Goal: Information Seeking & Learning: Find specific page/section

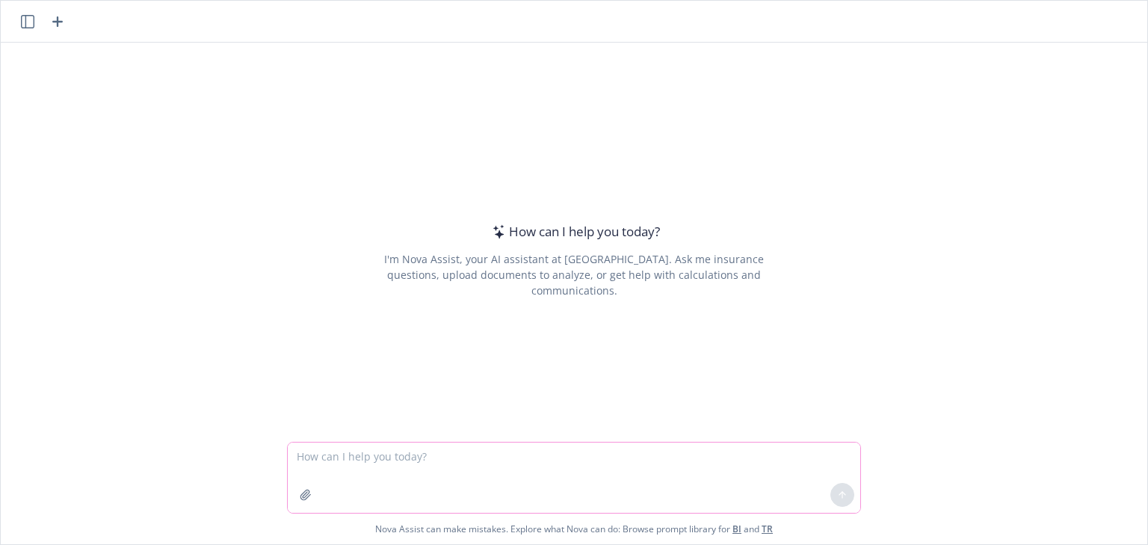
click at [353, 454] on textarea at bounding box center [574, 477] width 572 height 70
type textarea "F"
type textarea "Do you have a sample of Post Offer Pre-Employment program protocols and procedu…"
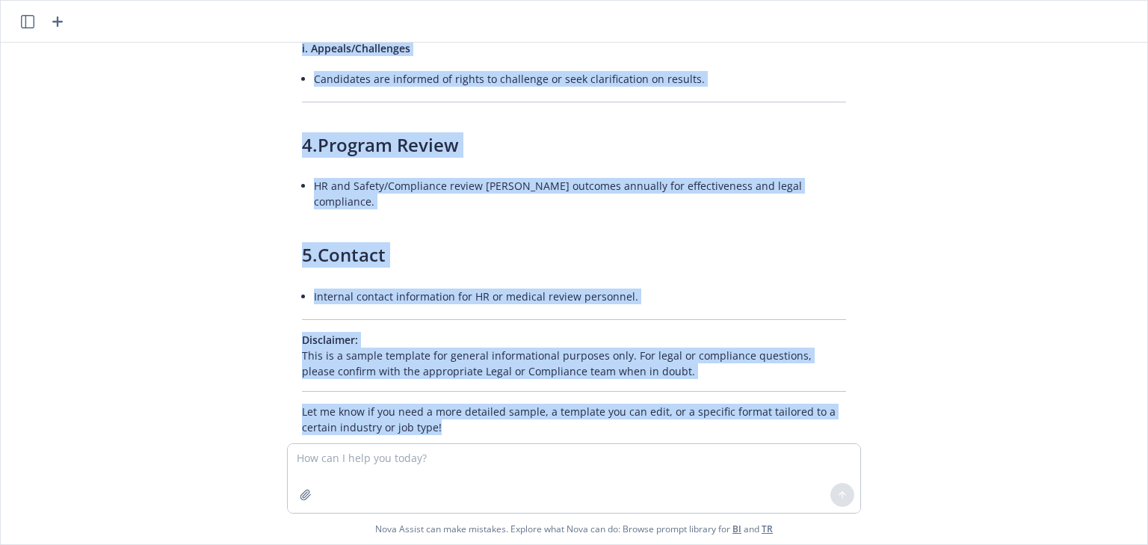
scroll to position [1392, 0]
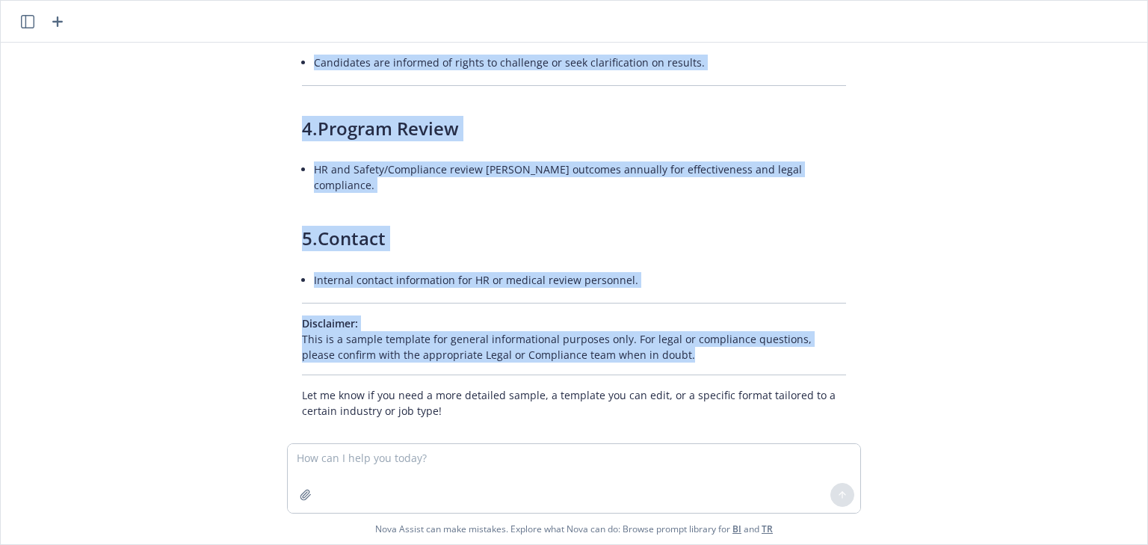
drag, startPoint x: 287, startPoint y: 106, endPoint x: 759, endPoint y: 356, distance: 534.6
click at [638, 269] on li "Internal contact information for HR or medical review personnel." at bounding box center [580, 280] width 532 height 22
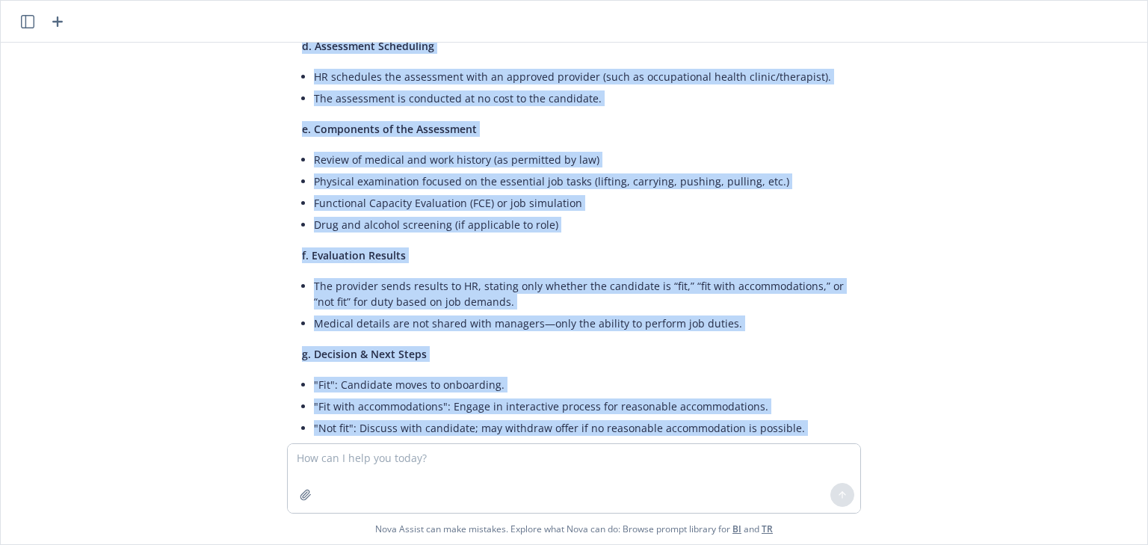
scroll to position [0, 0]
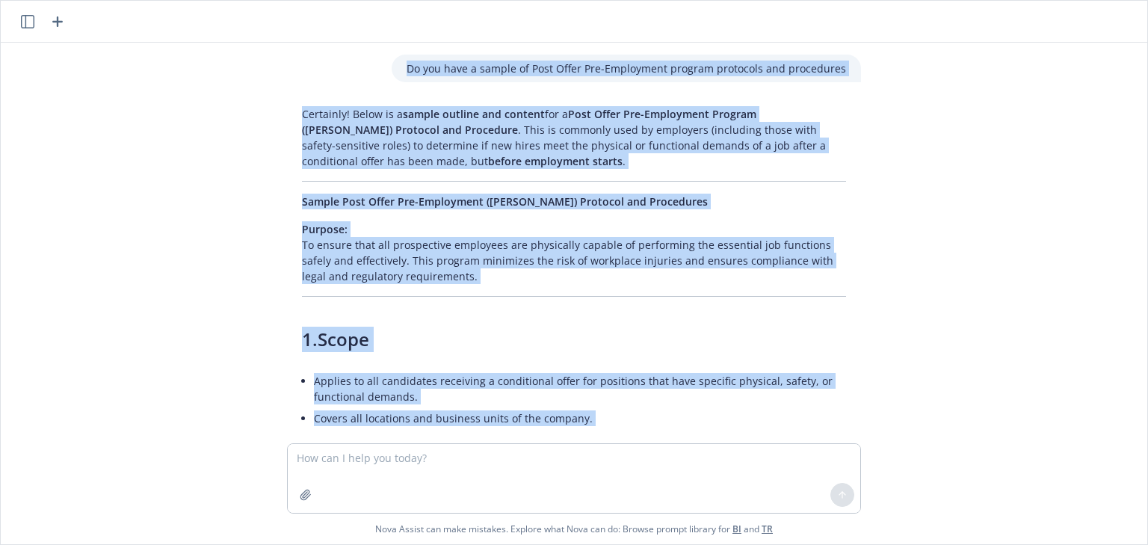
drag, startPoint x: 631, startPoint y: 263, endPoint x: 67, endPoint y: -64, distance: 652.3
click at [67, 0] on html "Do you have a sample of Post Offer Pre-Employment program protocols and procedu…" at bounding box center [574, 272] width 1148 height 545
copy body "Do you have a sample of Post Offer Pre-Employment program protocols and procedu…"
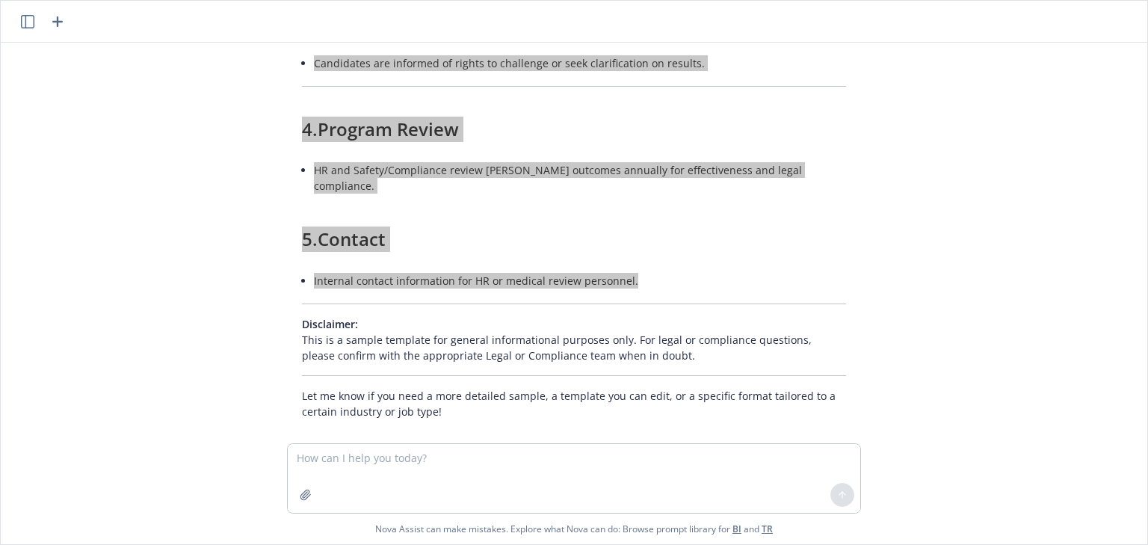
scroll to position [1392, 0]
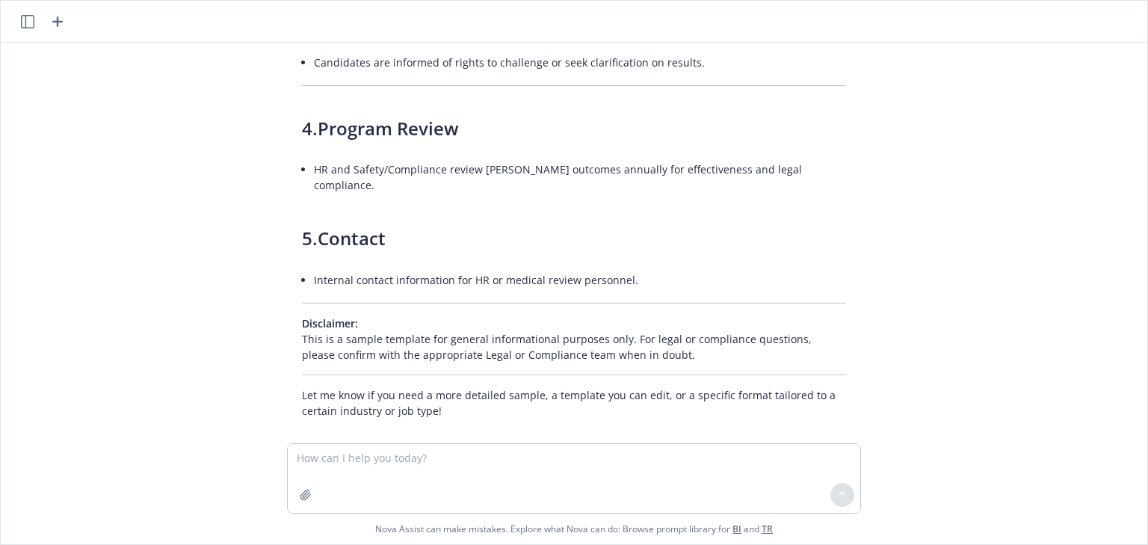
click at [419, 469] on textarea at bounding box center [574, 478] width 572 height 69
drag, startPoint x: 360, startPoint y: 457, endPoint x: 374, endPoint y: 455, distance: 13.6
click at [362, 457] on textarea "Do you have a template for doctor's findings for post offer/pre-employment phys…" at bounding box center [574, 477] width 572 height 70
type textarea "Do you have a check the box template for doctor's findings for post offer/pre-e…"
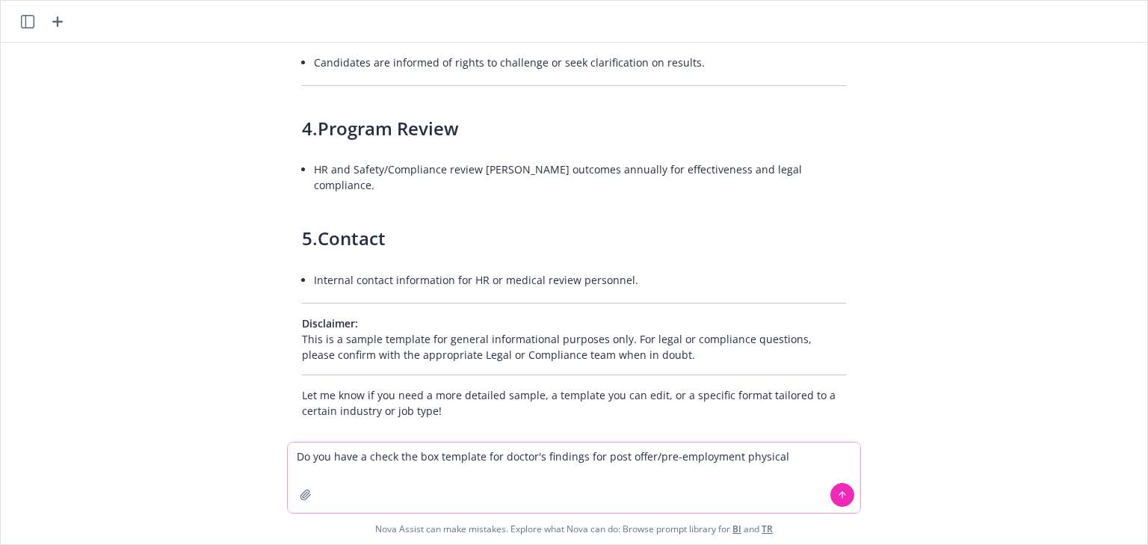
click at [837, 491] on icon at bounding box center [842, 495] width 10 height 10
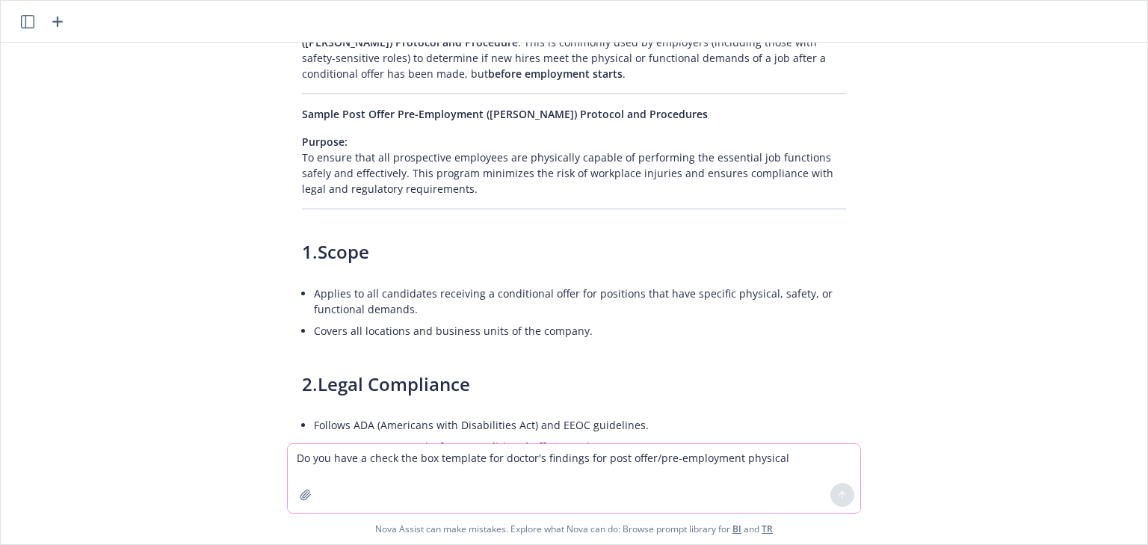
scroll to position [0, 0]
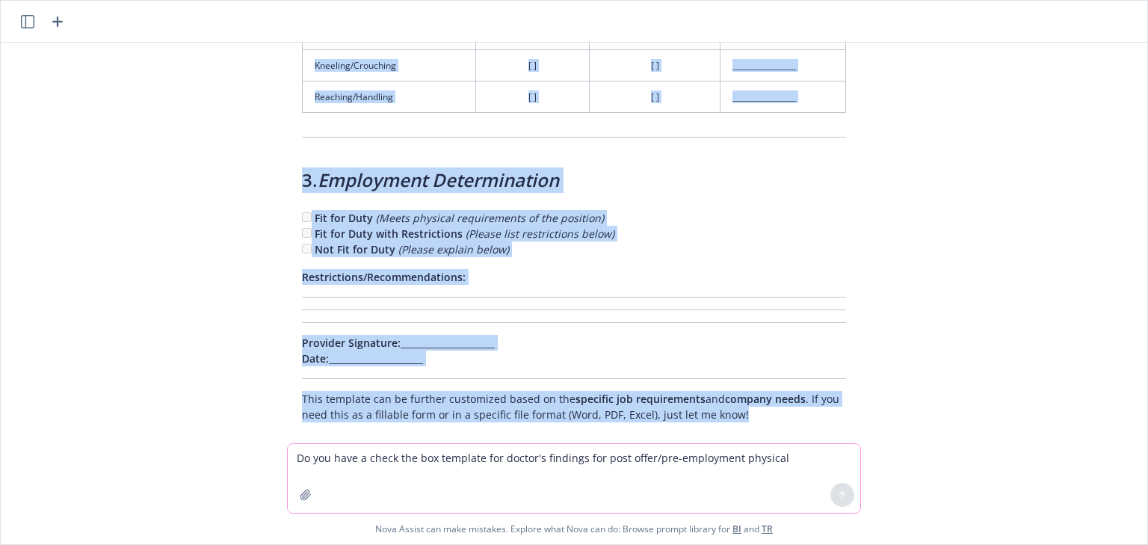
drag, startPoint x: 284, startPoint y: 112, endPoint x: 568, endPoint y: 472, distance: 458.7
click at [570, 478] on div "Do you have a sample of Post Offer Pre-Employment program protocols and procedu…" at bounding box center [574, 293] width 1146 height 501
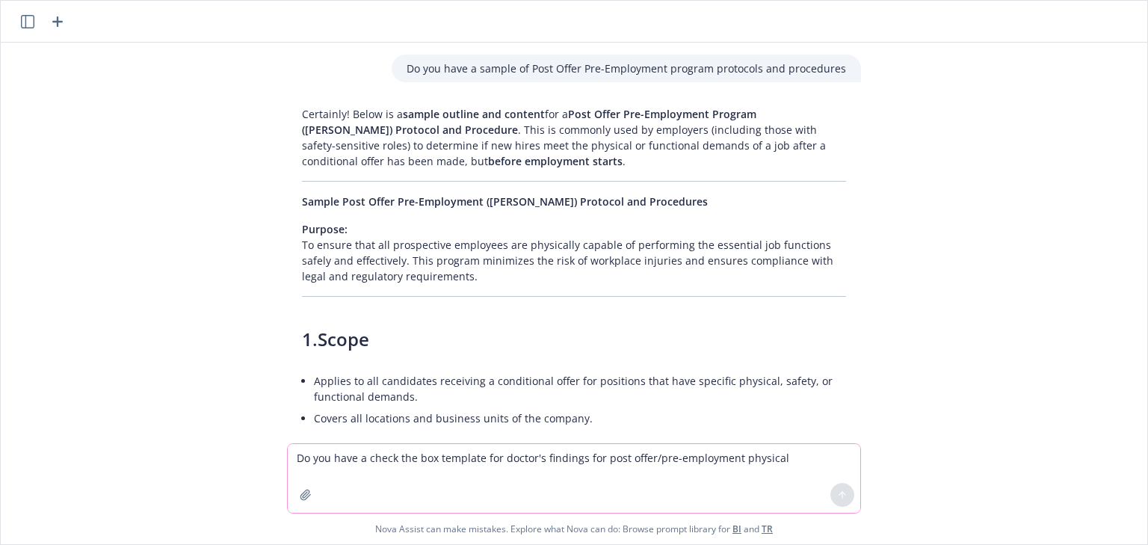
click at [437, 66] on p "Do you have a sample of Post Offer Pre-Employment program protocols and procedu…" at bounding box center [626, 69] width 439 height 16
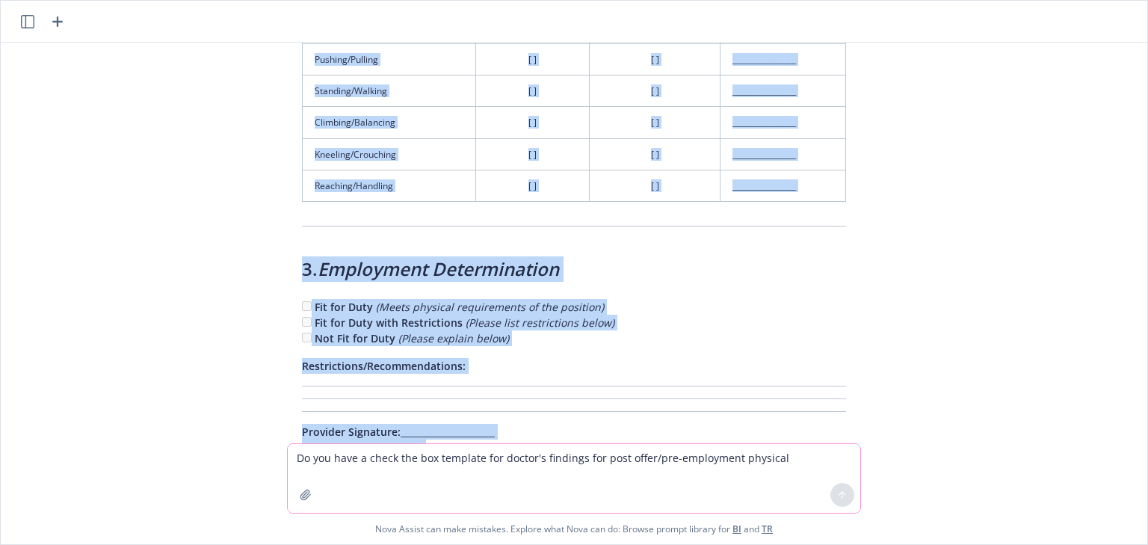
scroll to position [2714, 0]
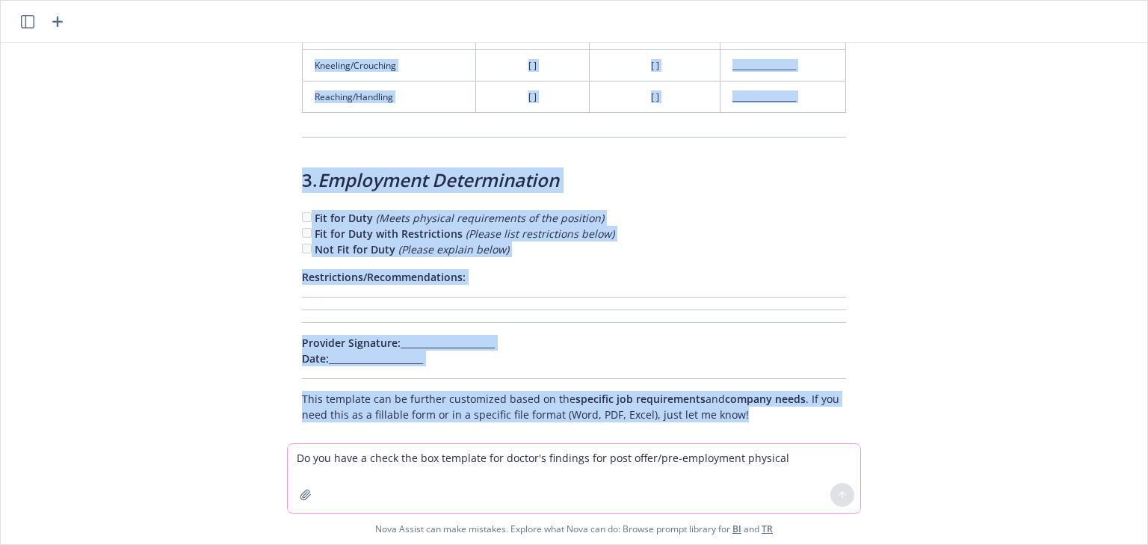
drag, startPoint x: 387, startPoint y: 61, endPoint x: 755, endPoint y: 346, distance: 465.5
click at [755, 346] on div "Do you have a sample of Post Offer Pre-Employment program protocols and procedu…" at bounding box center [574, 243] width 1146 height 401
copy div "Do you have a sample of Post Offer Pre-Employment program protocols and procedu…"
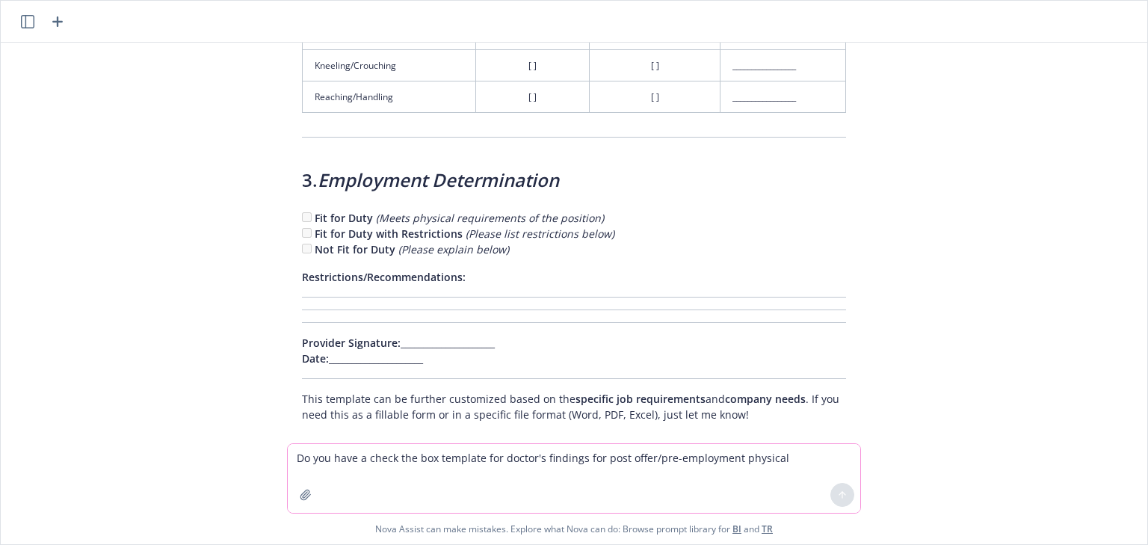
click at [407, 469] on textarea "Do you have a check the box template for doctor's findings for post offer/pre-e…" at bounding box center [574, 478] width 572 height 69
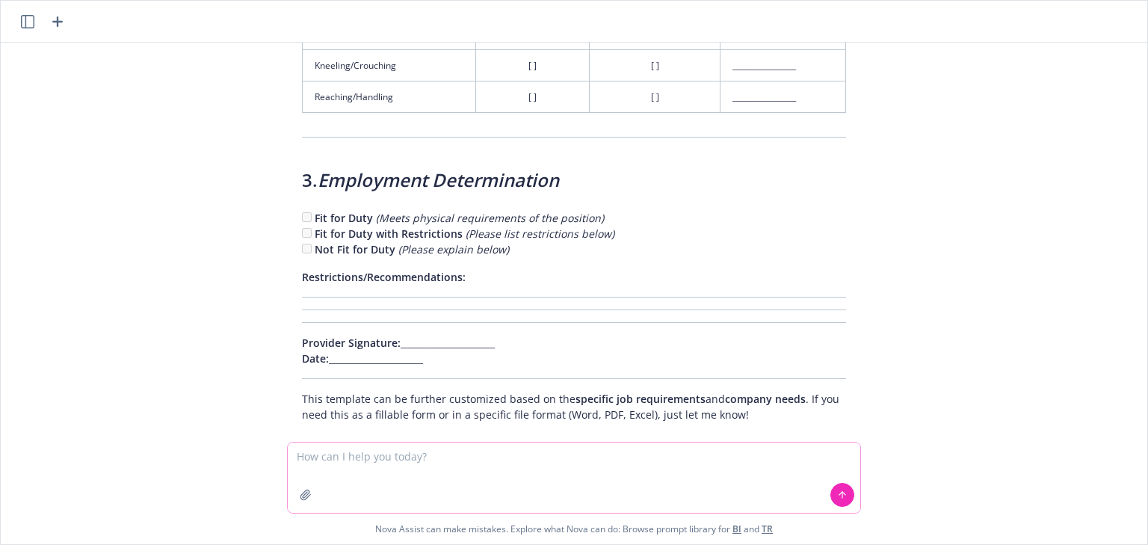
type textarea "e"
type textarea "Yes can I get this in a fillable form using word"
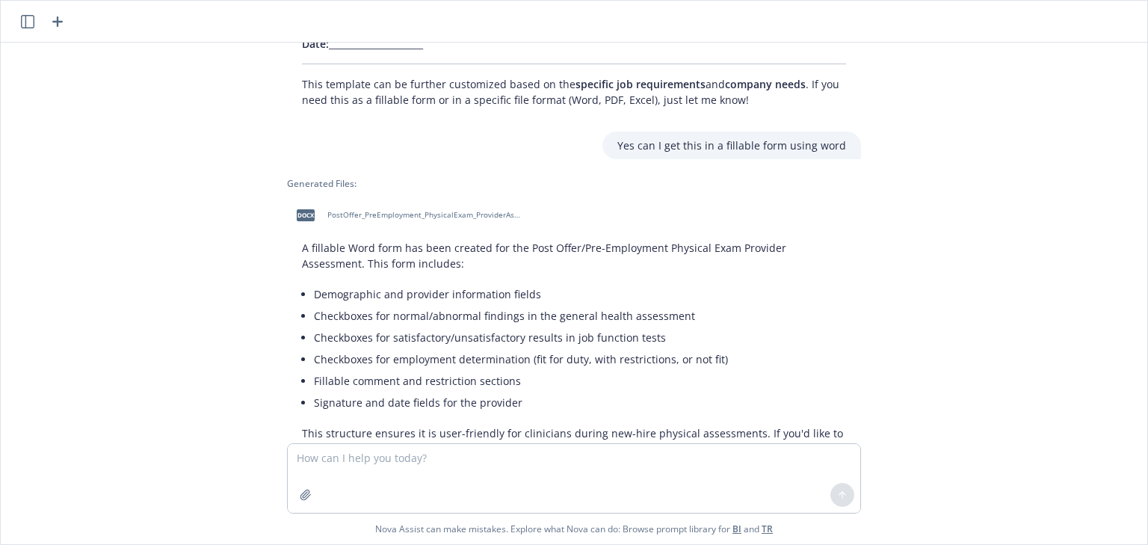
scroll to position [3062, 0]
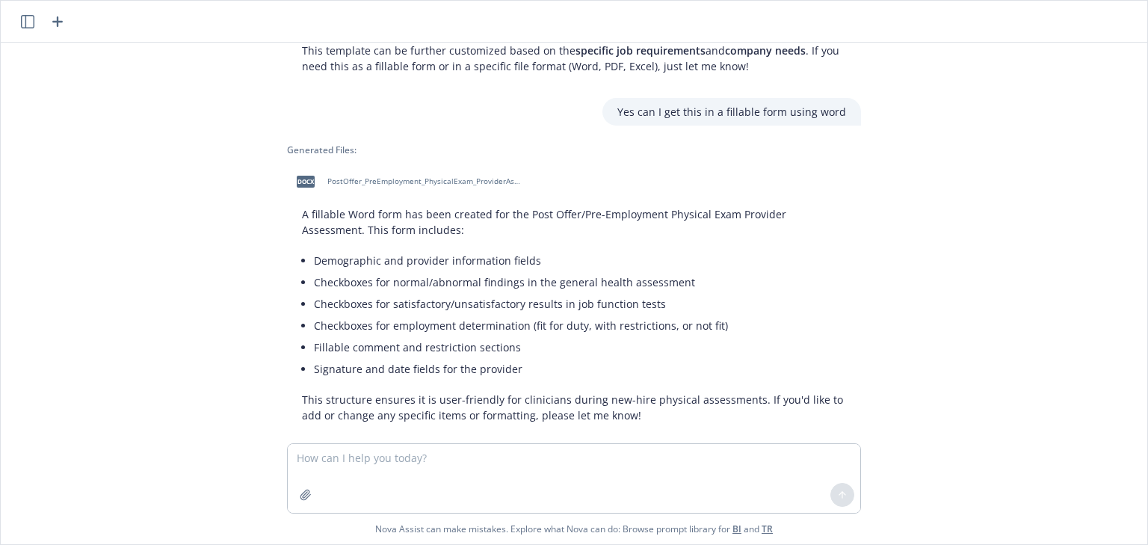
click at [299, 176] on span "docx" at bounding box center [306, 181] width 18 height 11
click at [726, 459] on textarea at bounding box center [574, 478] width 572 height 69
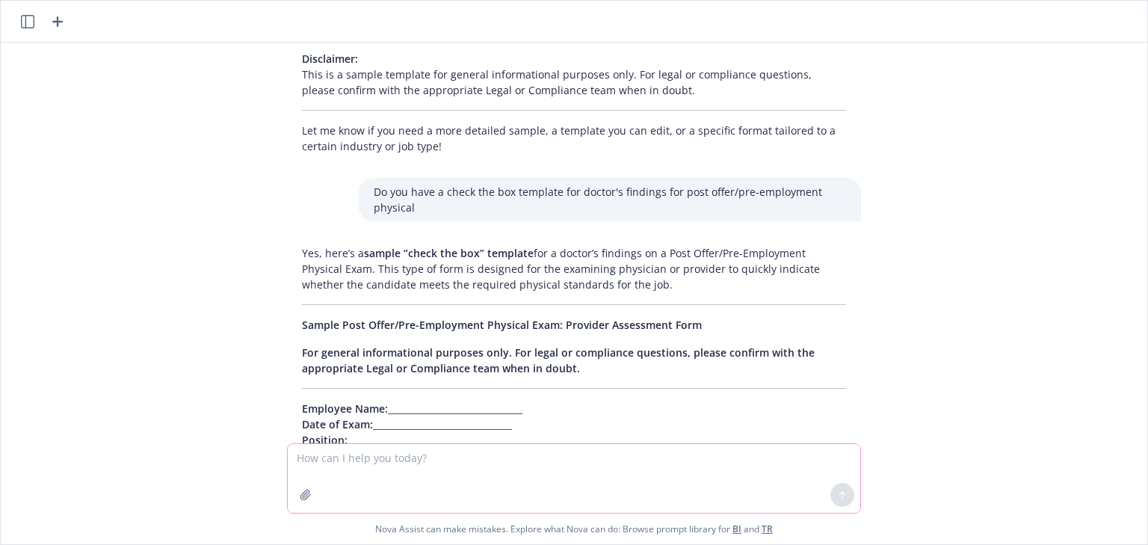
scroll to position [1674, 0]
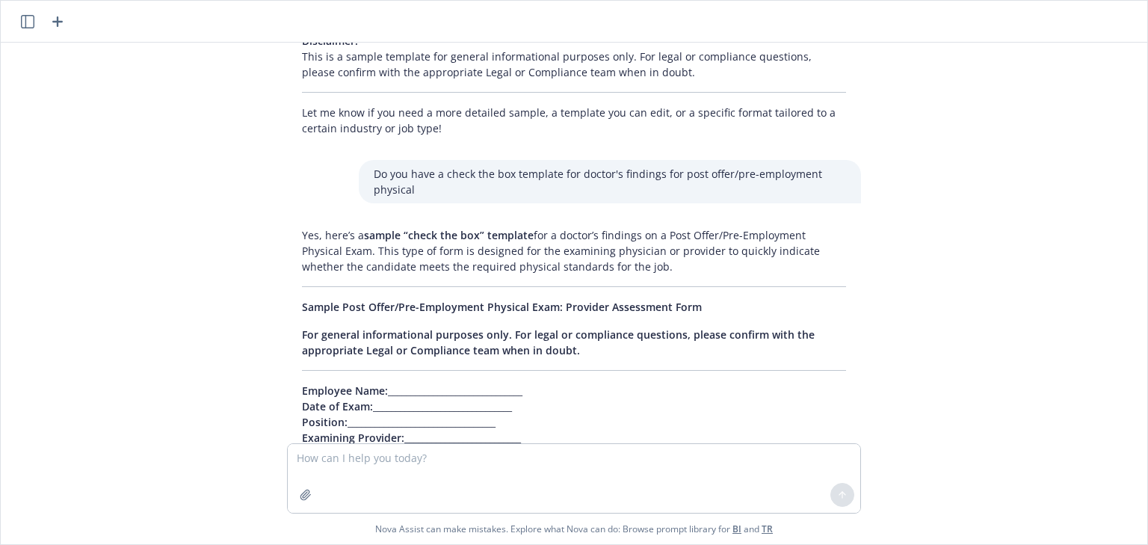
click at [334, 163] on div "Do you have a check the box template for doctor's findings for post offer/pre-e…" at bounding box center [574, 181] width 598 height 43
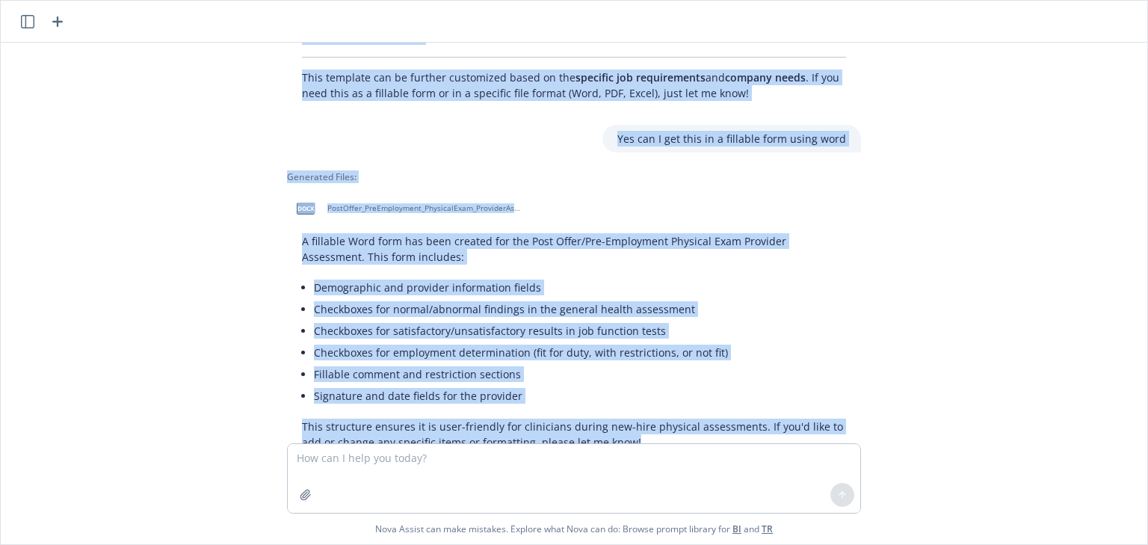
scroll to position [3044, 0]
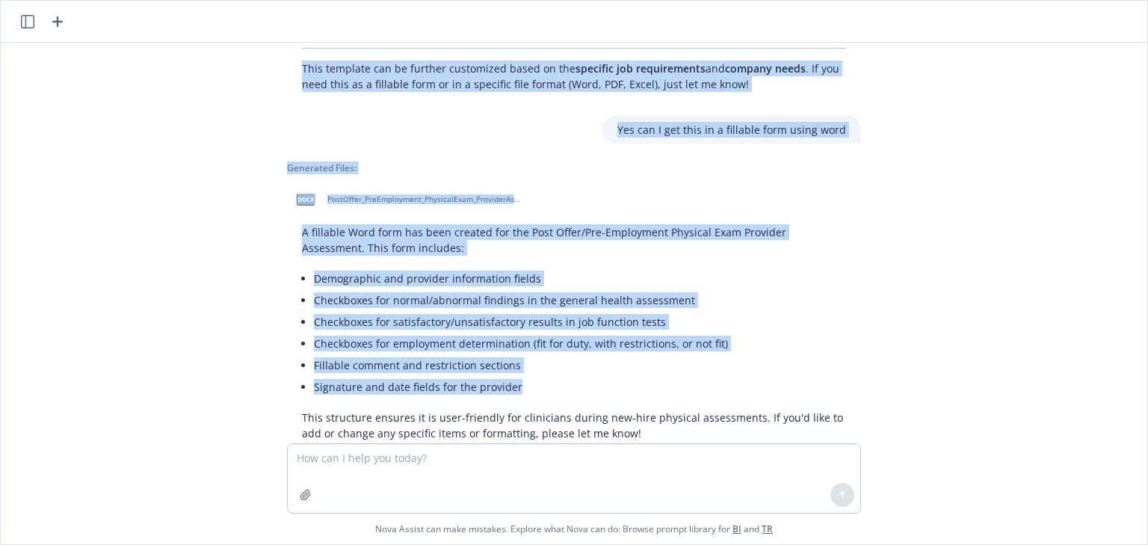
drag, startPoint x: 344, startPoint y: 155, endPoint x: 630, endPoint y: 373, distance: 359.5
click at [630, 373] on div "Do you have a sample of Post Offer Pre-Employment program protocols and procedu…" at bounding box center [574, 243] width 1146 height 401
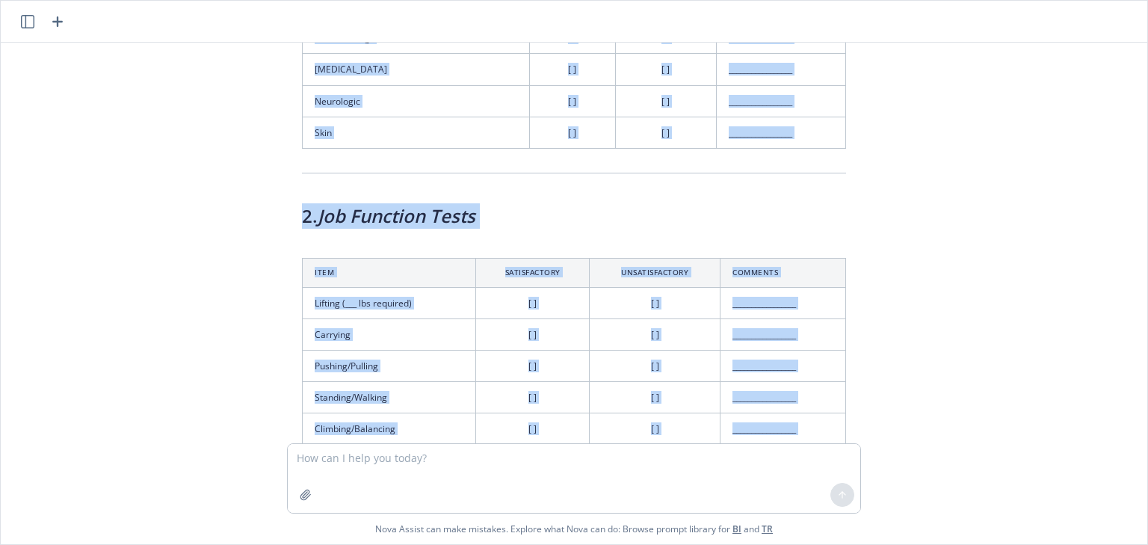
scroll to position [2147, 0]
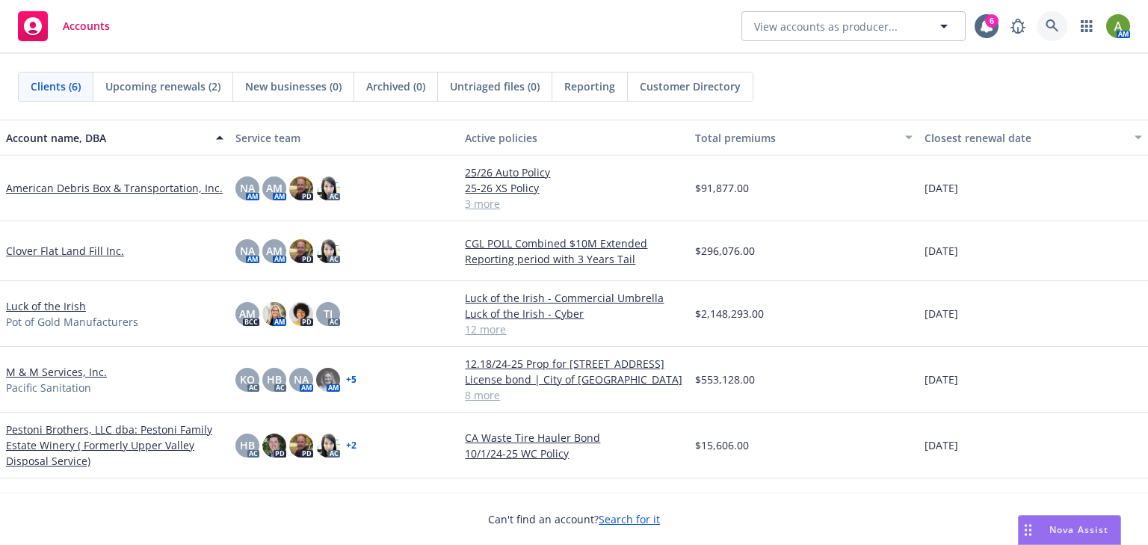
click at [1055, 26] on icon at bounding box center [1052, 25] width 13 height 13
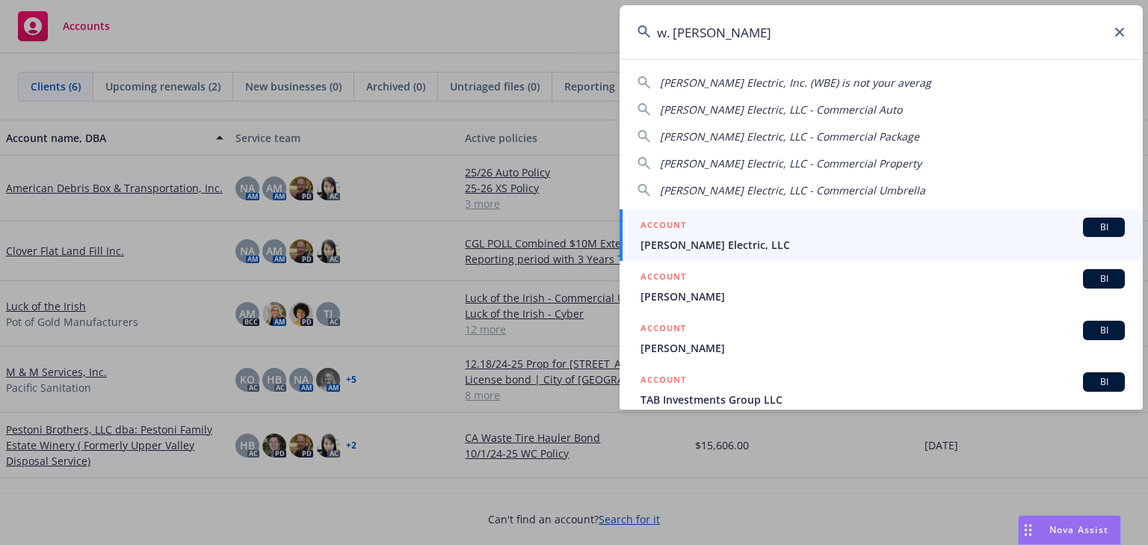
type input "w. brad"
click at [690, 241] on span "[PERSON_NAME] Electric, LLC" at bounding box center [882, 245] width 484 height 16
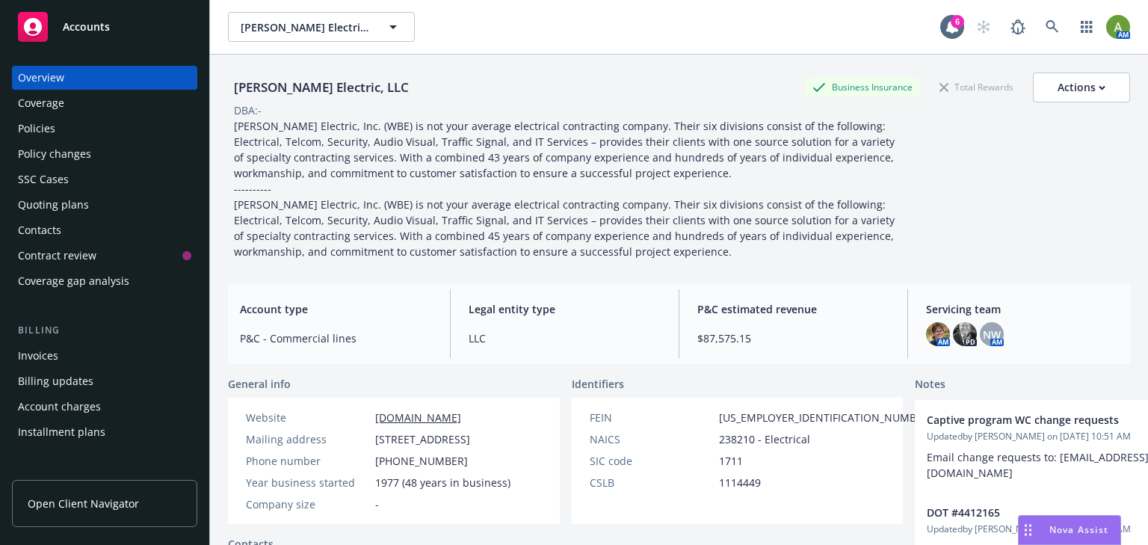
click at [38, 134] on div "Policies" at bounding box center [36, 129] width 37 height 24
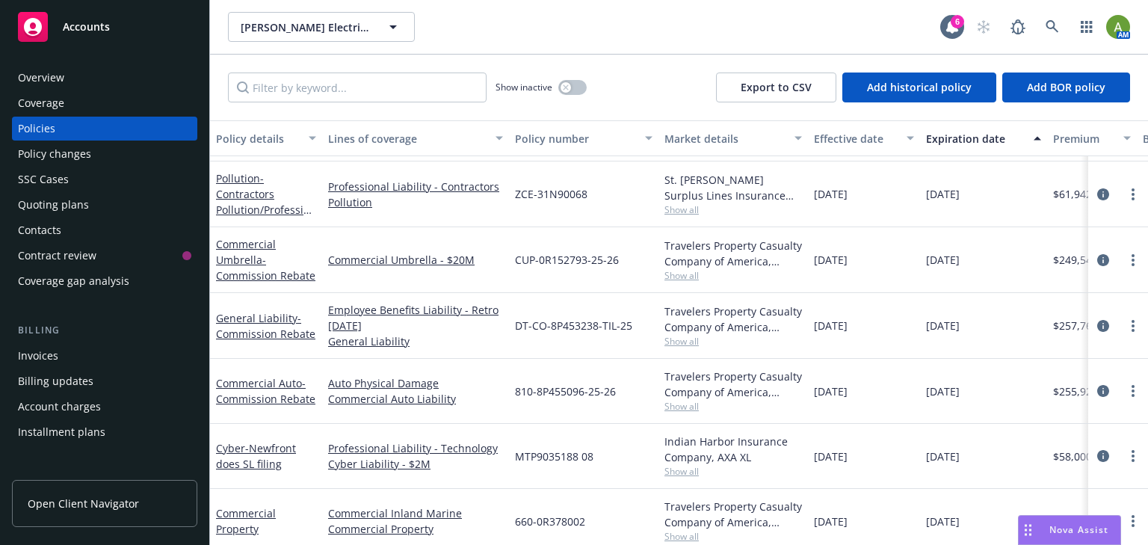
scroll to position [256, 0]
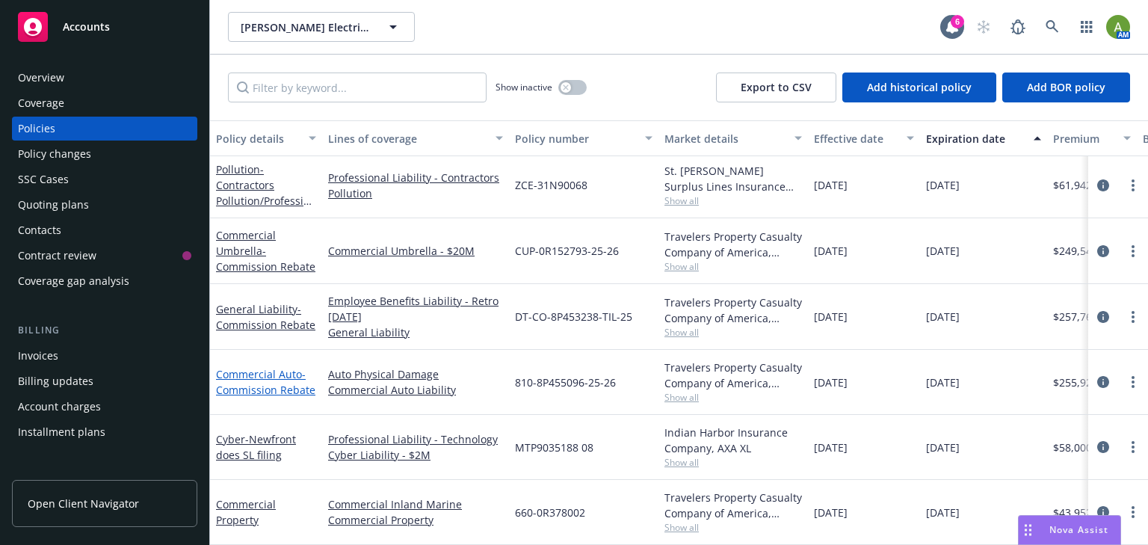
click at [280, 374] on span "- Commission Rebate" at bounding box center [265, 382] width 99 height 30
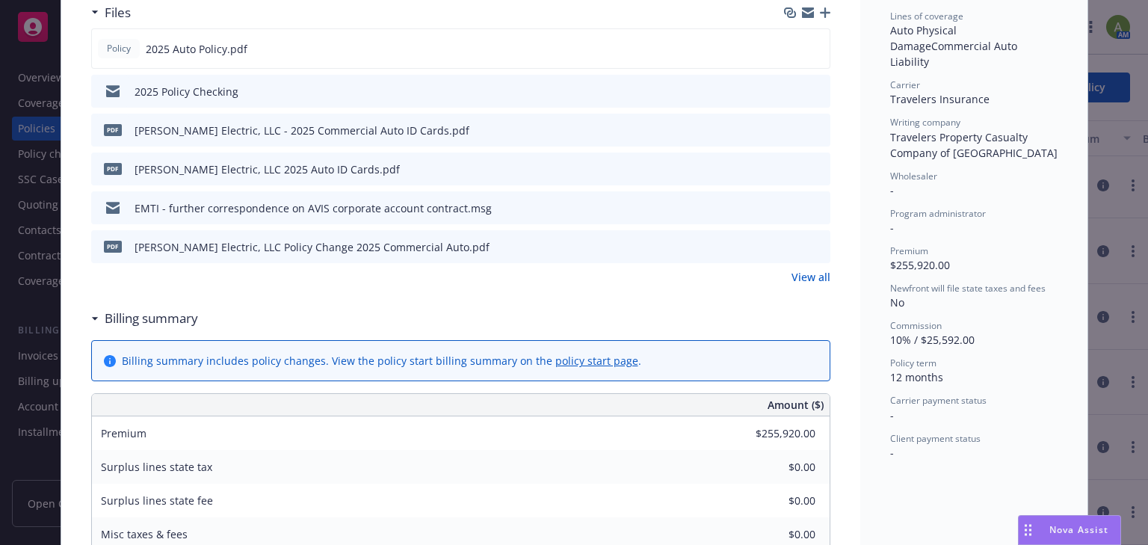
scroll to position [419, 0]
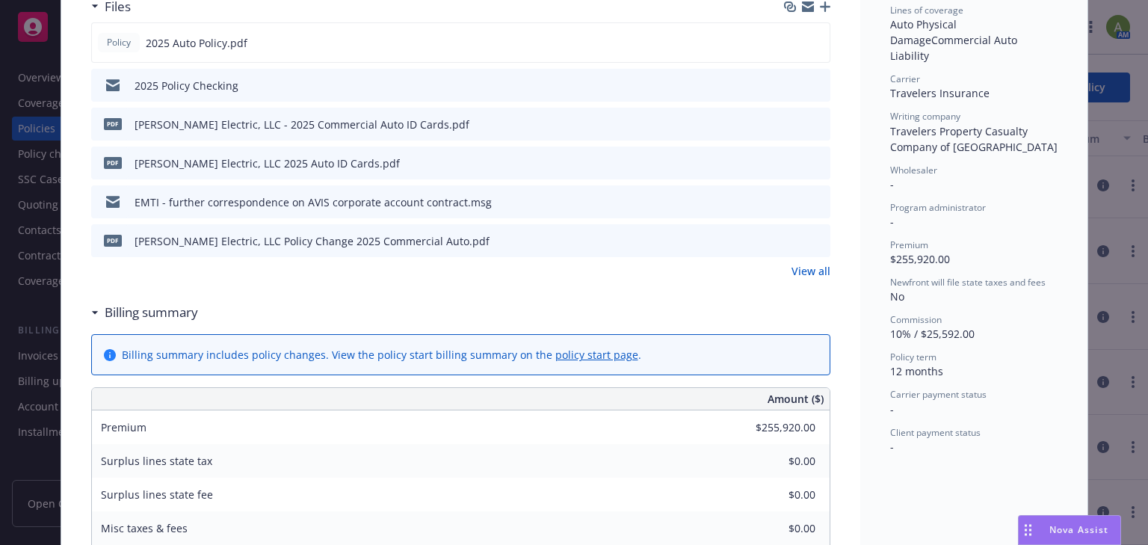
click at [813, 267] on link "View all" at bounding box center [810, 271] width 39 height 16
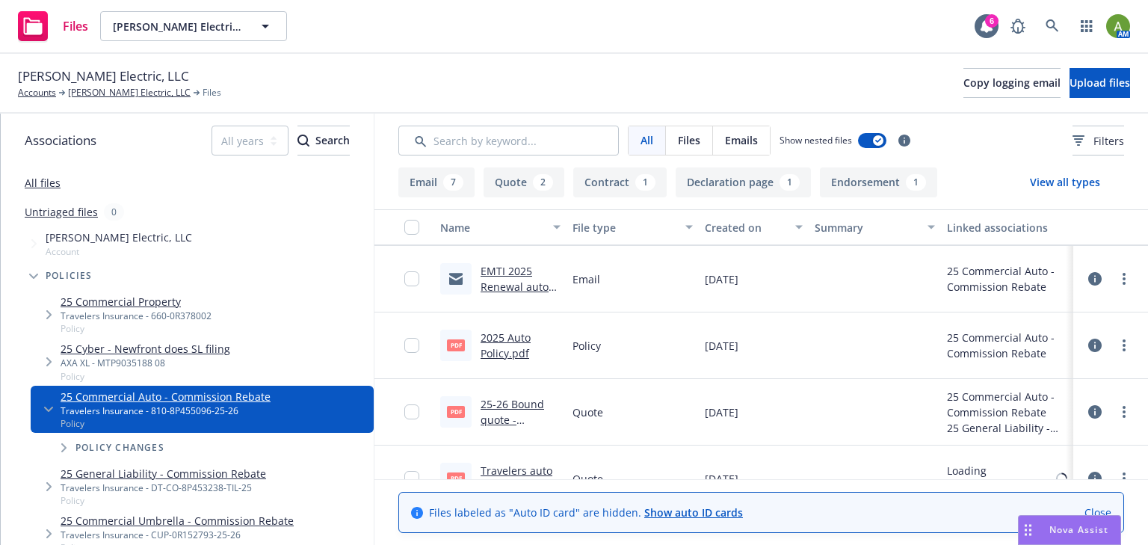
scroll to position [690, 0]
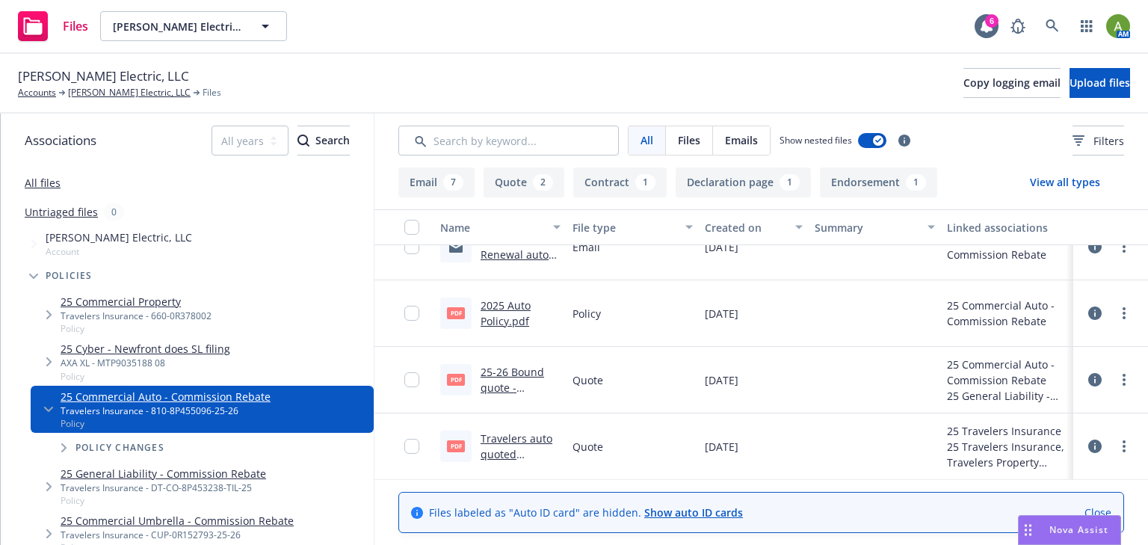
click at [503, 310] on link "2025 Auto Policy.pdf" at bounding box center [506, 313] width 50 height 30
click at [85, 91] on link "[PERSON_NAME] Electric, LLC" at bounding box center [129, 92] width 123 height 13
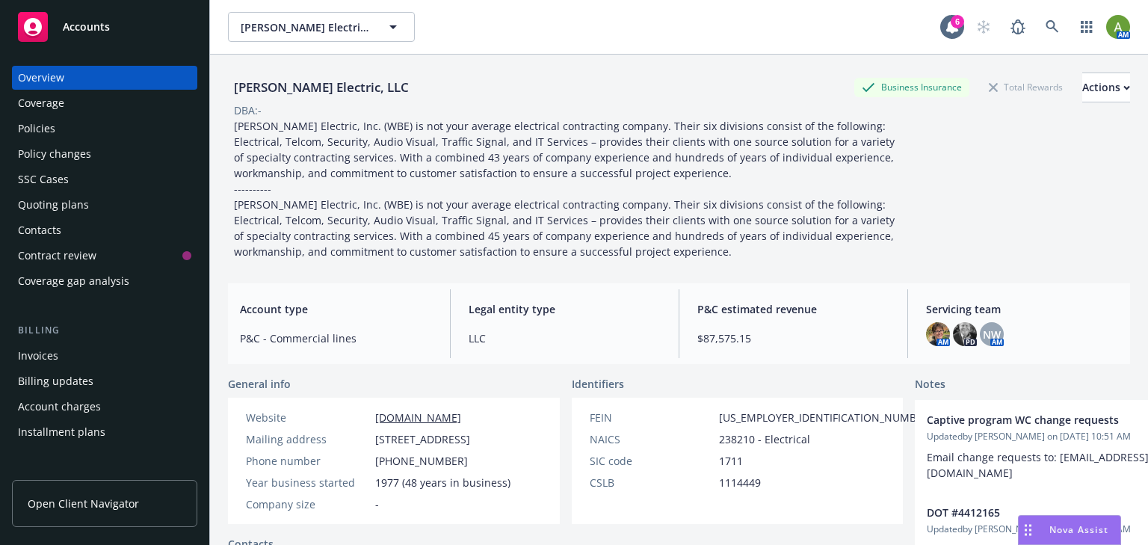
click at [60, 132] on div "Policies" at bounding box center [104, 129] width 173 height 24
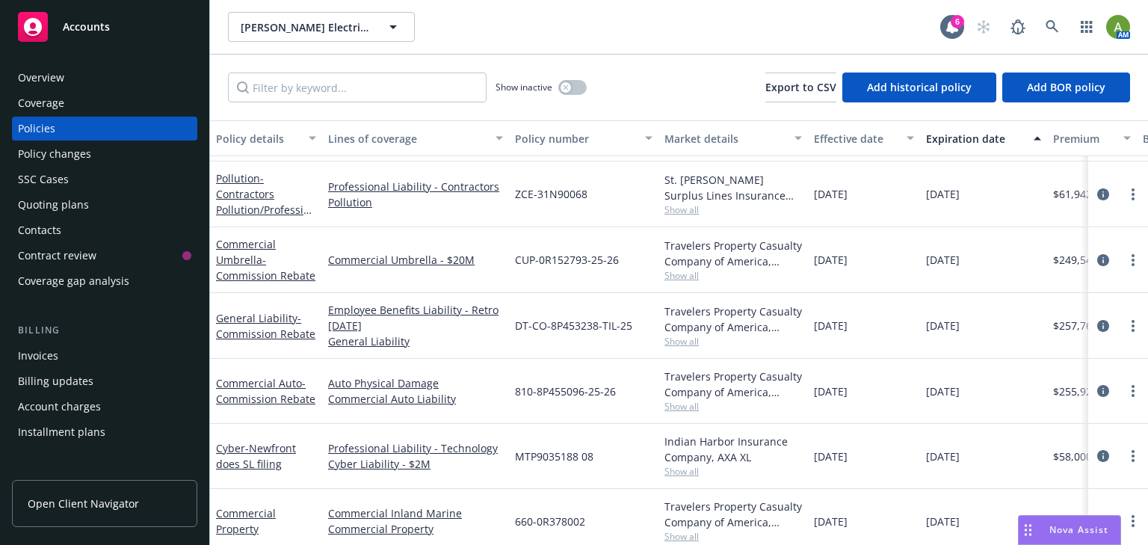
scroll to position [256, 0]
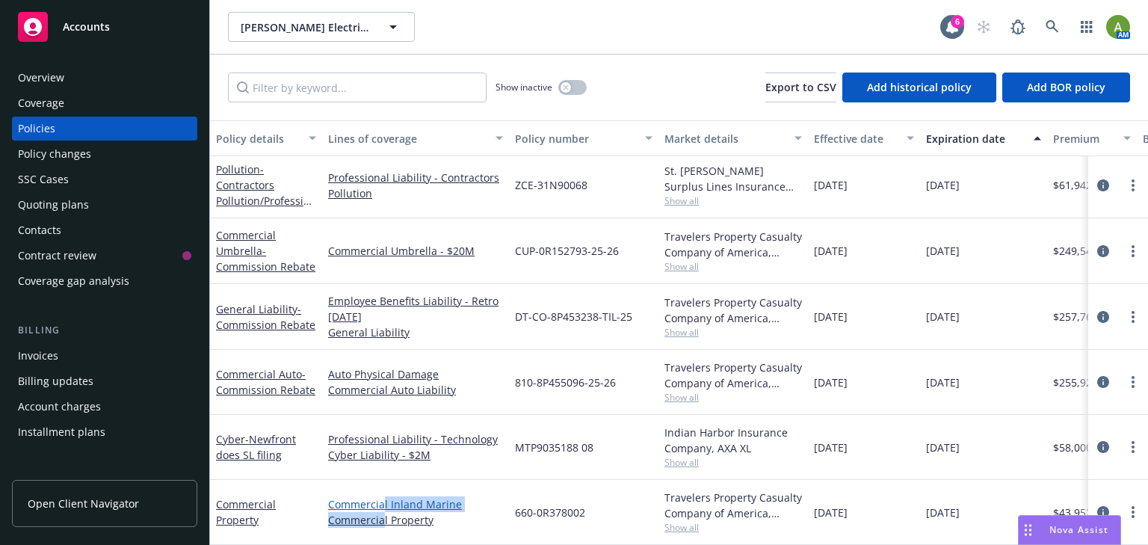
click at [383, 502] on div "Commercial Inland Marine Commercial Property" at bounding box center [415, 511] width 175 height 31
click at [362, 496] on link "Commercial Inland Marine" at bounding box center [415, 504] width 175 height 16
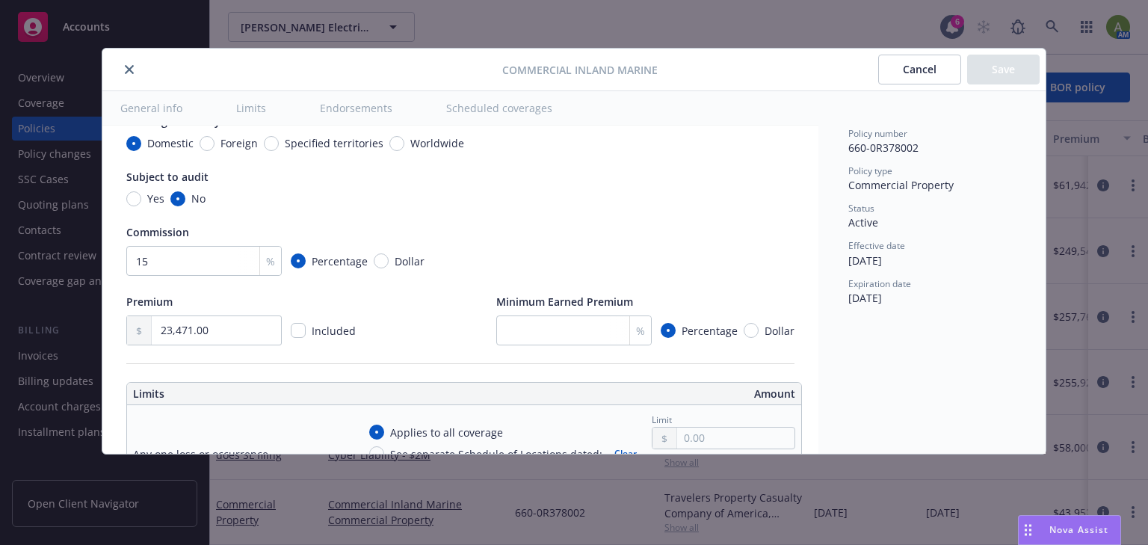
type textarea "x"
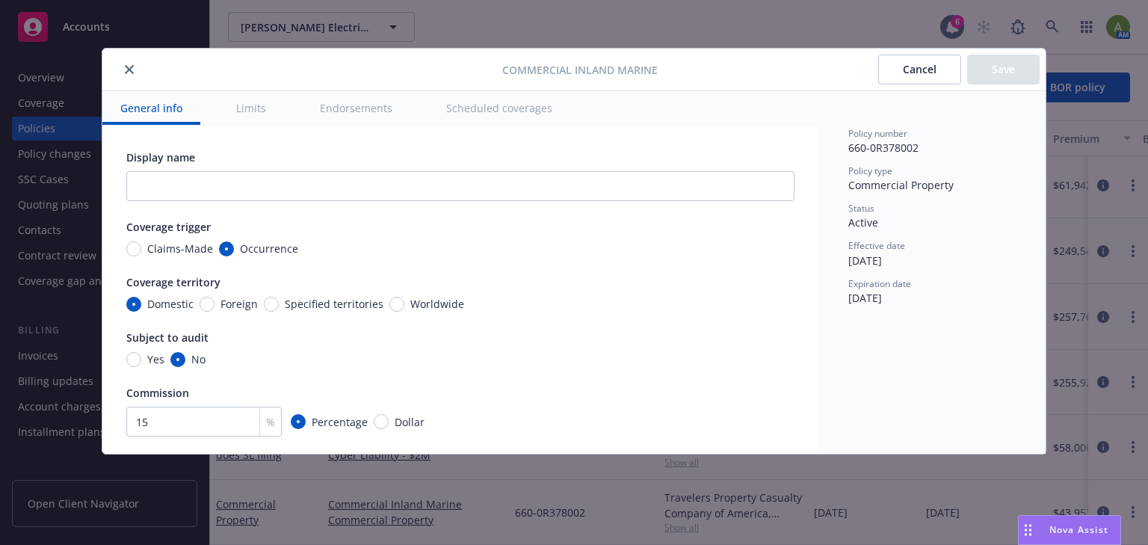
click at [127, 75] on button "close" at bounding box center [129, 70] width 18 height 18
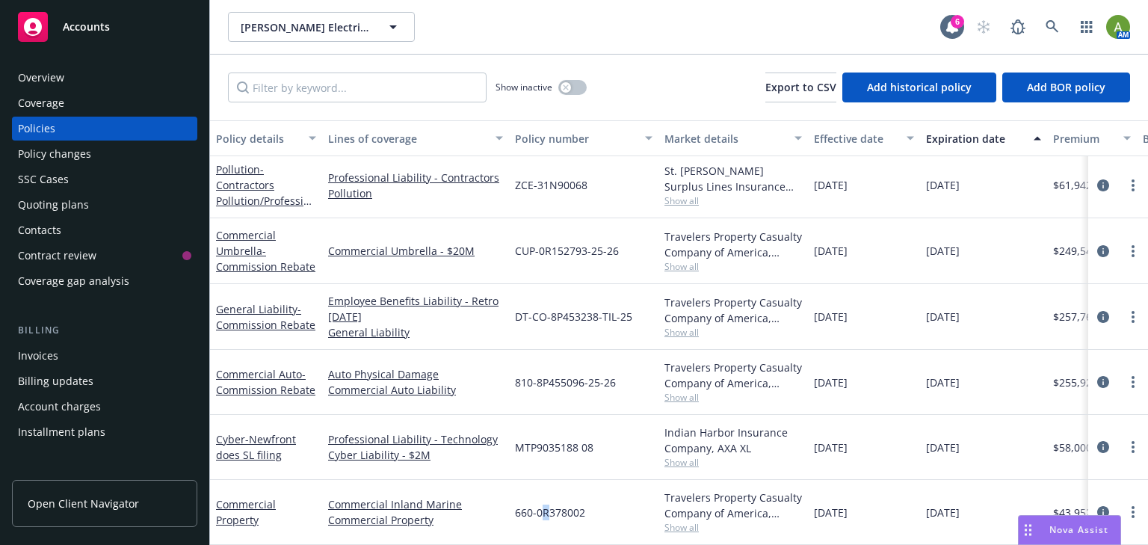
click at [546, 504] on span "660-0R378002" at bounding box center [550, 512] width 70 height 16
click at [230, 507] on link "Commercial Property" at bounding box center [246, 512] width 60 height 30
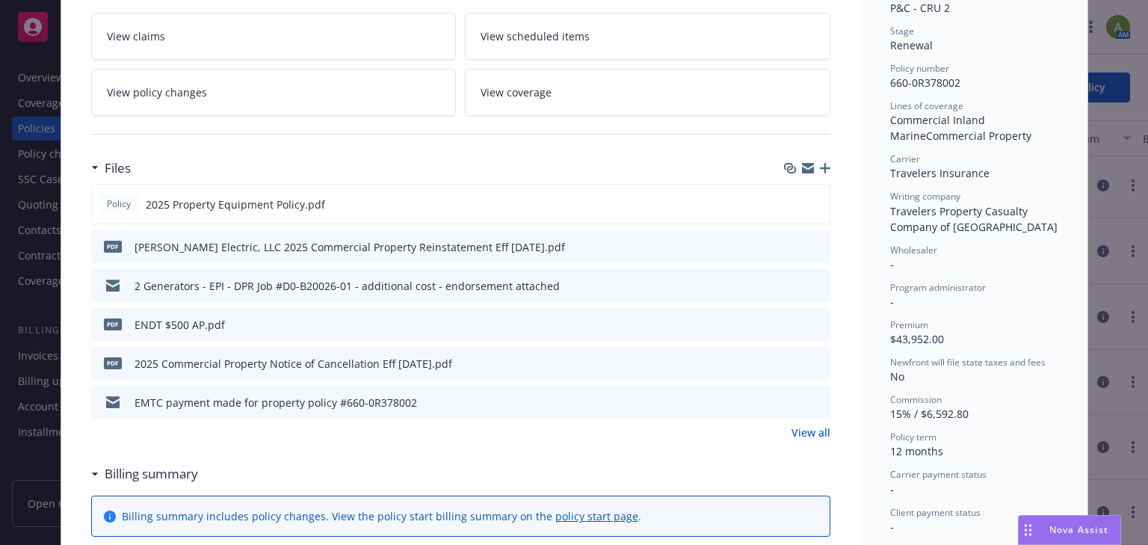
scroll to position [359, 0]
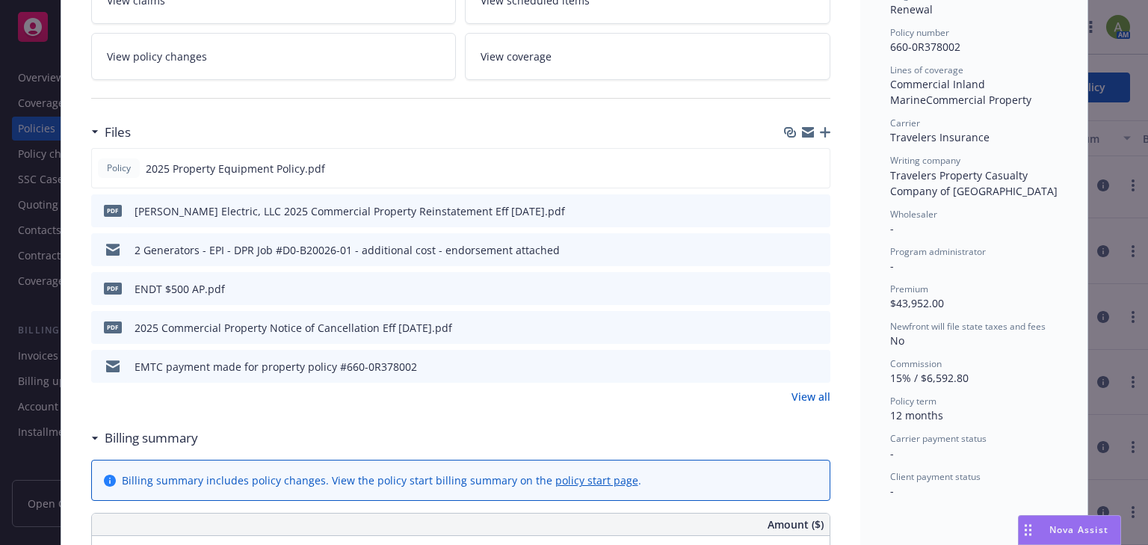
click at [807, 389] on link "View all" at bounding box center [810, 397] width 39 height 16
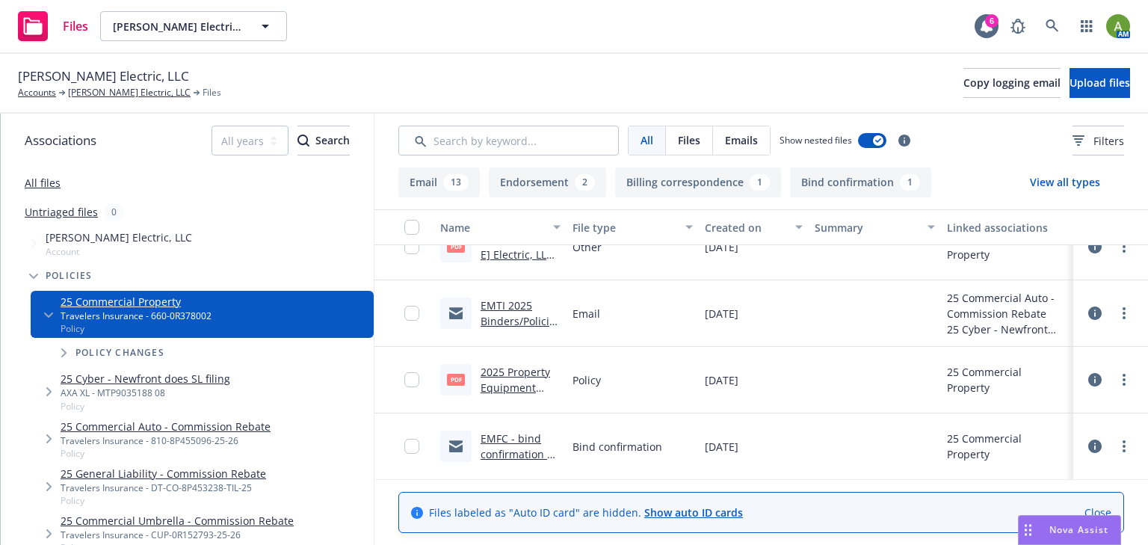
click at [511, 375] on link "2025 Property Equipment Policy.pdf" at bounding box center [516, 388] width 70 height 46
click at [96, 93] on link "[PERSON_NAME] Electric, LLC" at bounding box center [129, 92] width 123 height 13
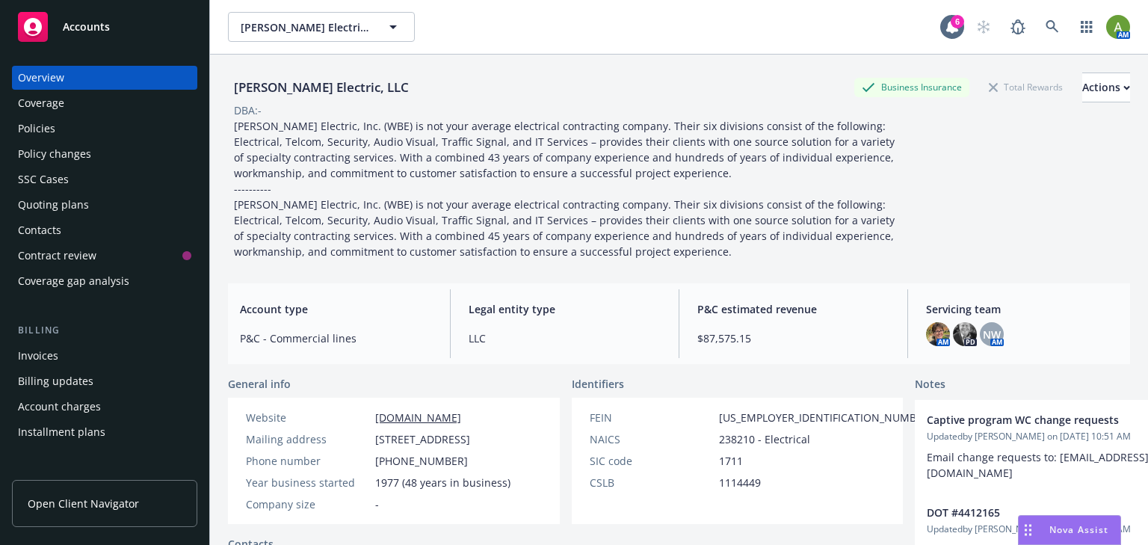
click at [57, 132] on div "Policies" at bounding box center [104, 129] width 173 height 24
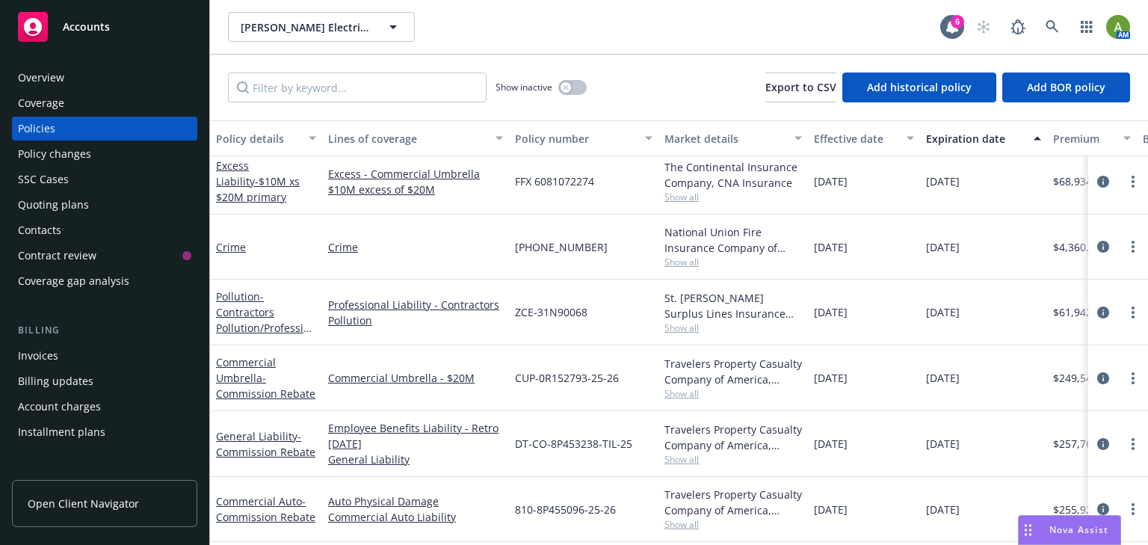
scroll to position [179, 0]
